Goal: Go to known website: Access a specific website the user already knows

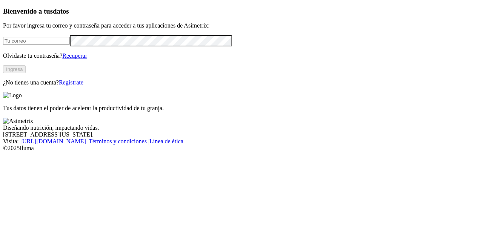
type input "[EMAIL_ADDRESS][DOMAIN_NAME]"
click at [26, 73] on button "Ingresa" at bounding box center [14, 69] width 23 height 8
